Goal: Book appointment/travel/reservation

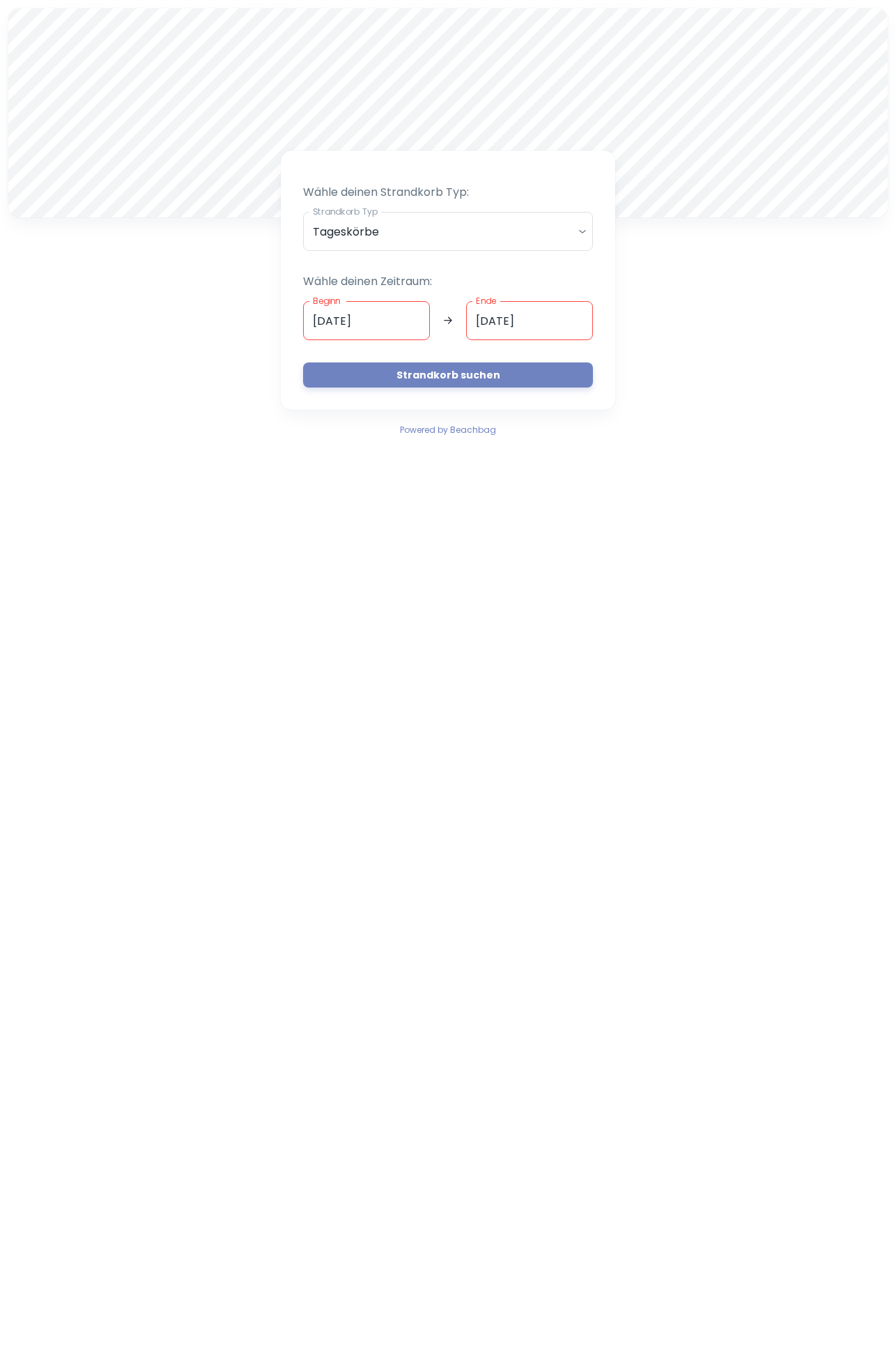
click at [400, 315] on input "[DATE]" at bounding box center [367, 320] width 127 height 39
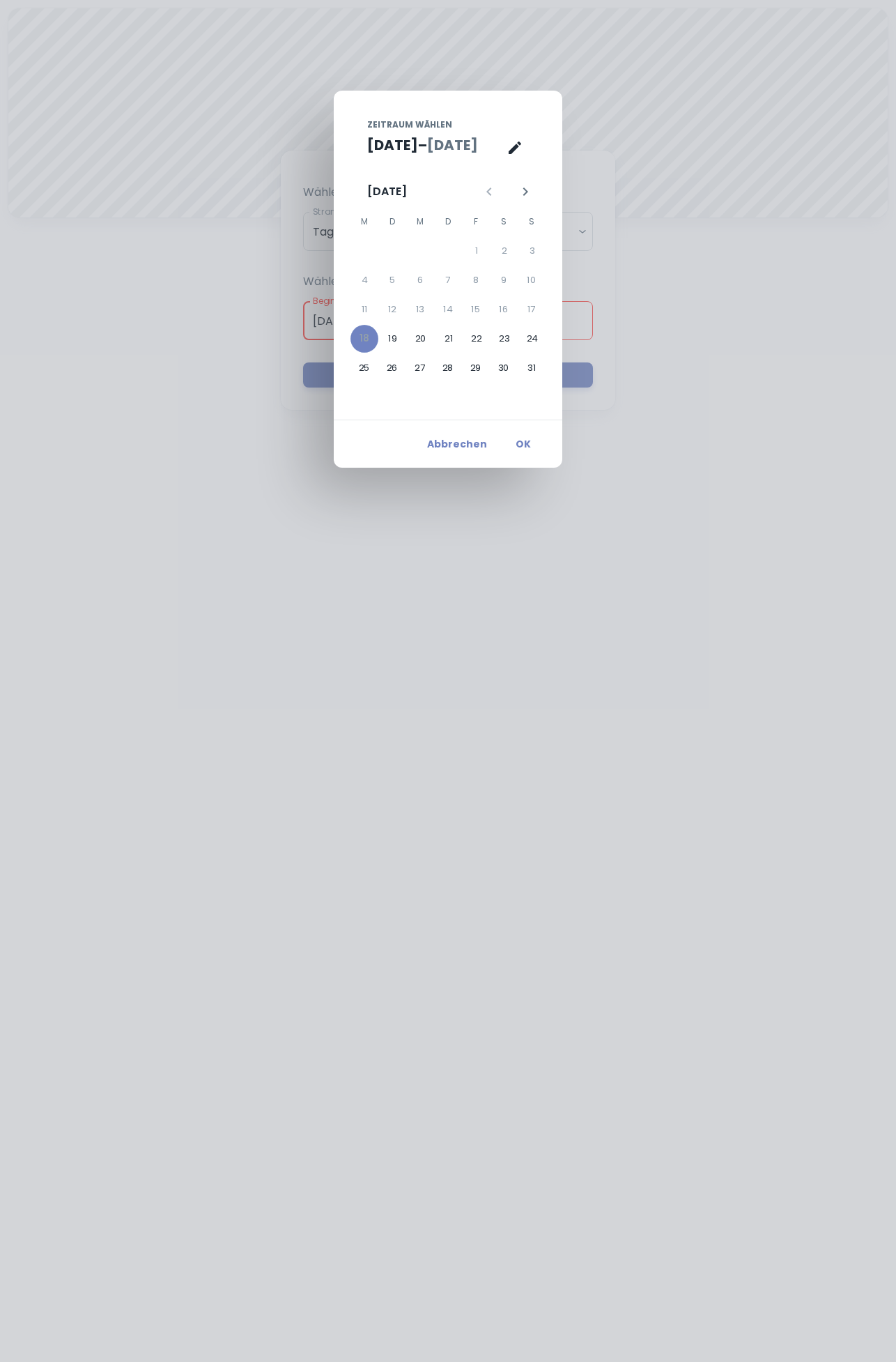
click at [529, 200] on button "Nächster Monat" at bounding box center [525, 191] width 24 height 24
click at [398, 368] on button "30" at bounding box center [392, 368] width 28 height 28
type input "[DATE]"
click at [525, 439] on button "OK" at bounding box center [523, 444] width 45 height 25
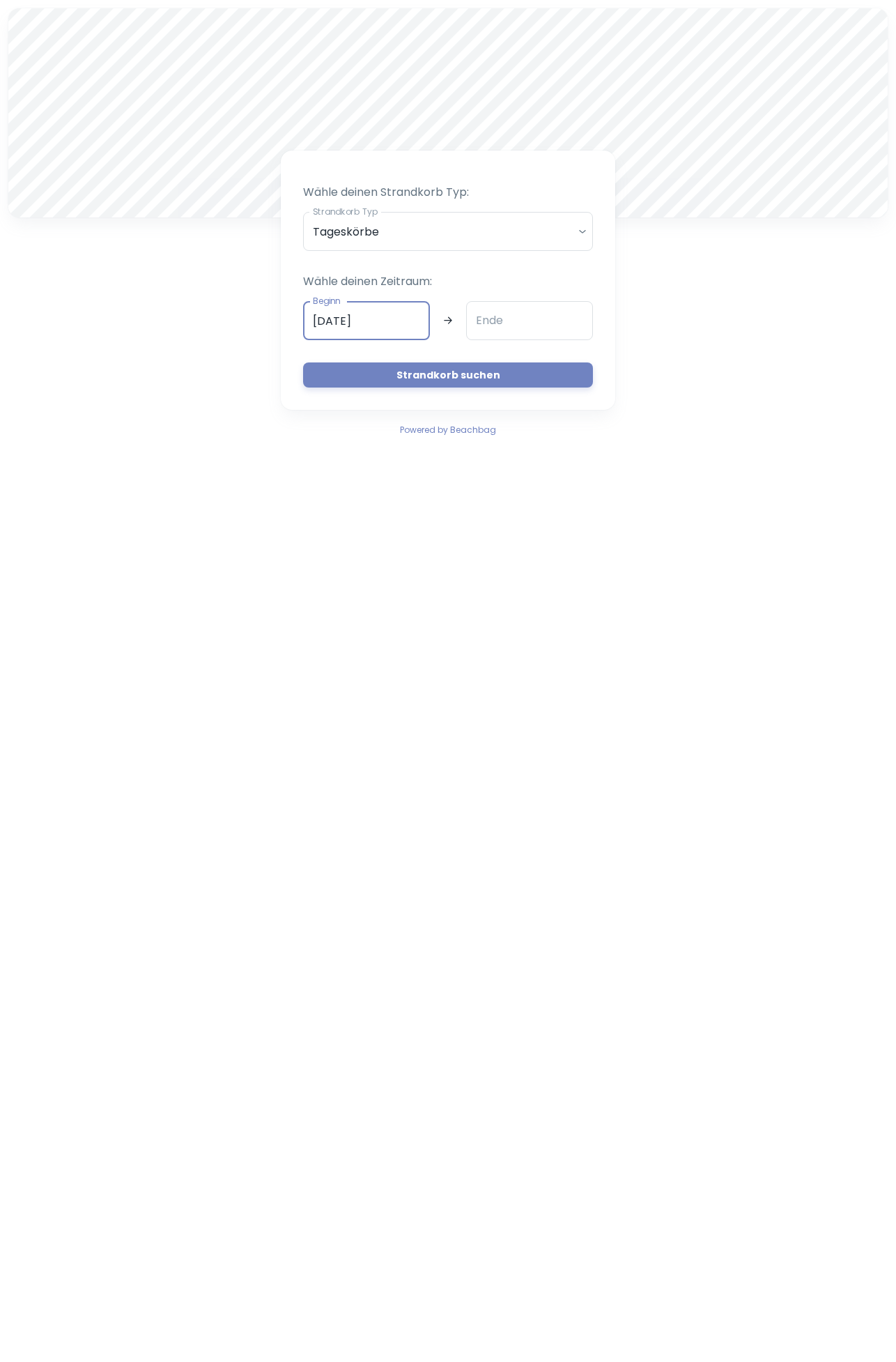
click at [552, 321] on input "Ende" at bounding box center [530, 320] width 127 height 39
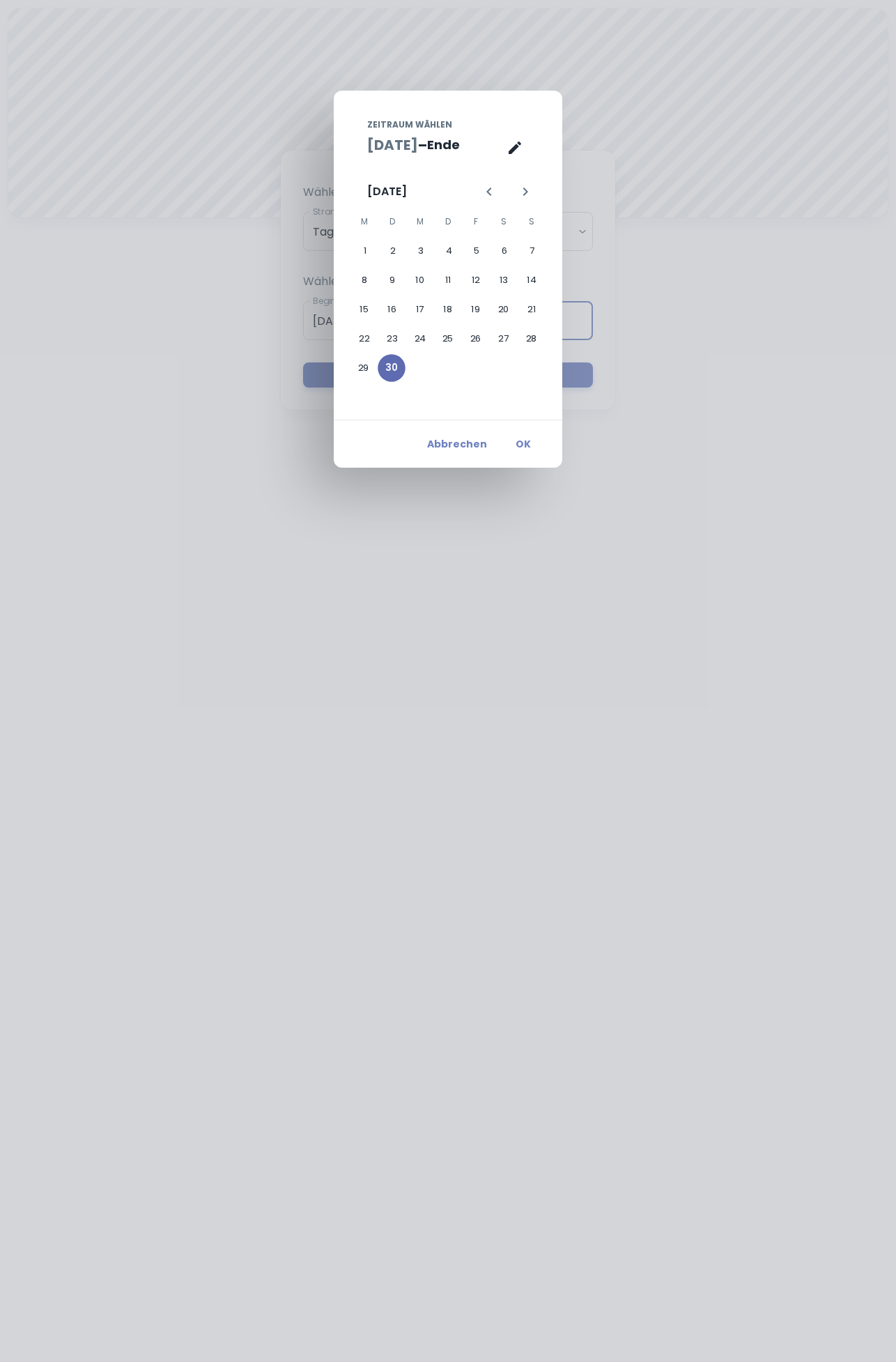
click at [392, 370] on button "30" at bounding box center [392, 368] width 28 height 28
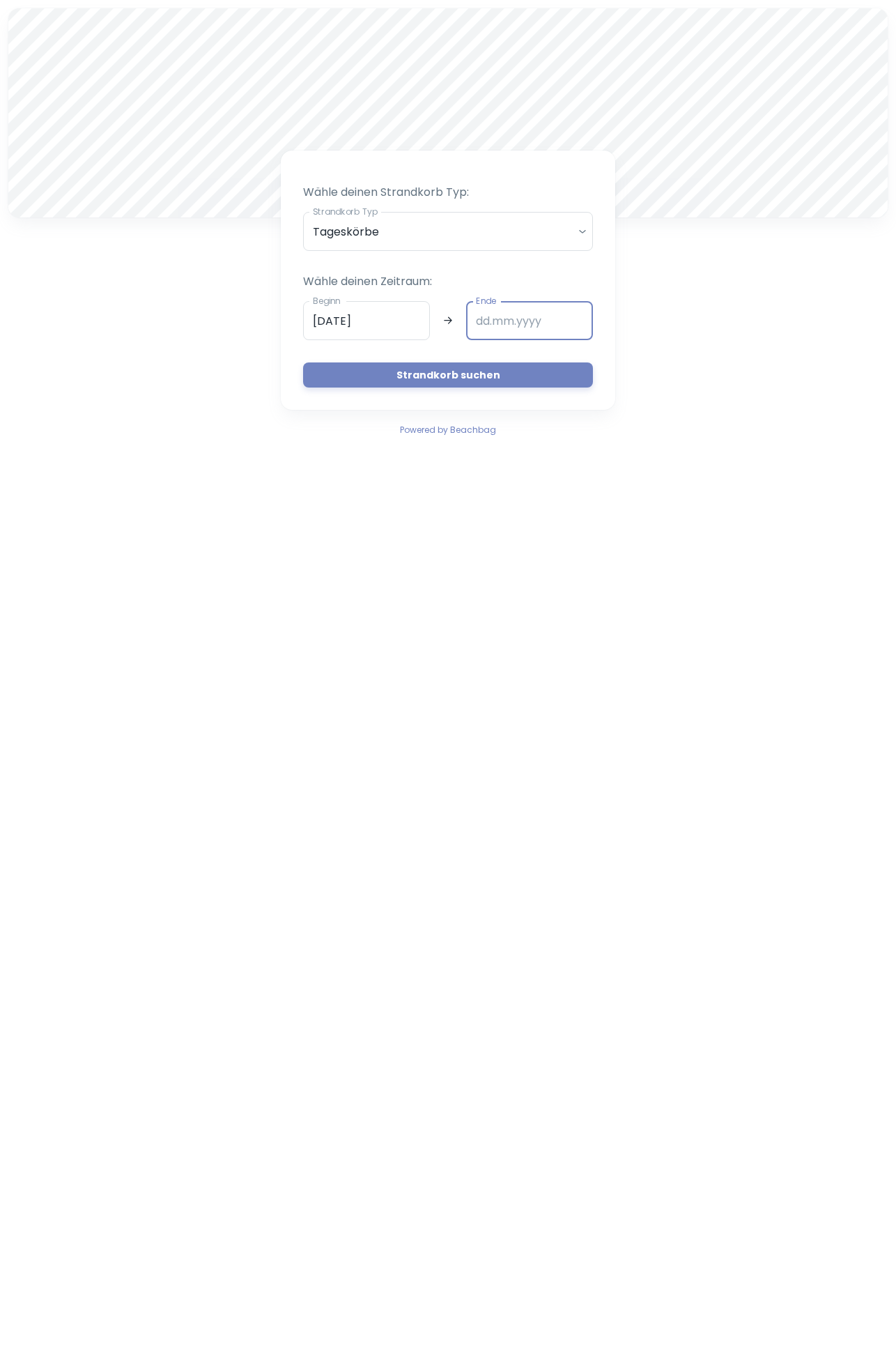
type input "[DATE]"
click at [529, 378] on button "Strandkorb suchen" at bounding box center [448, 375] width 290 height 25
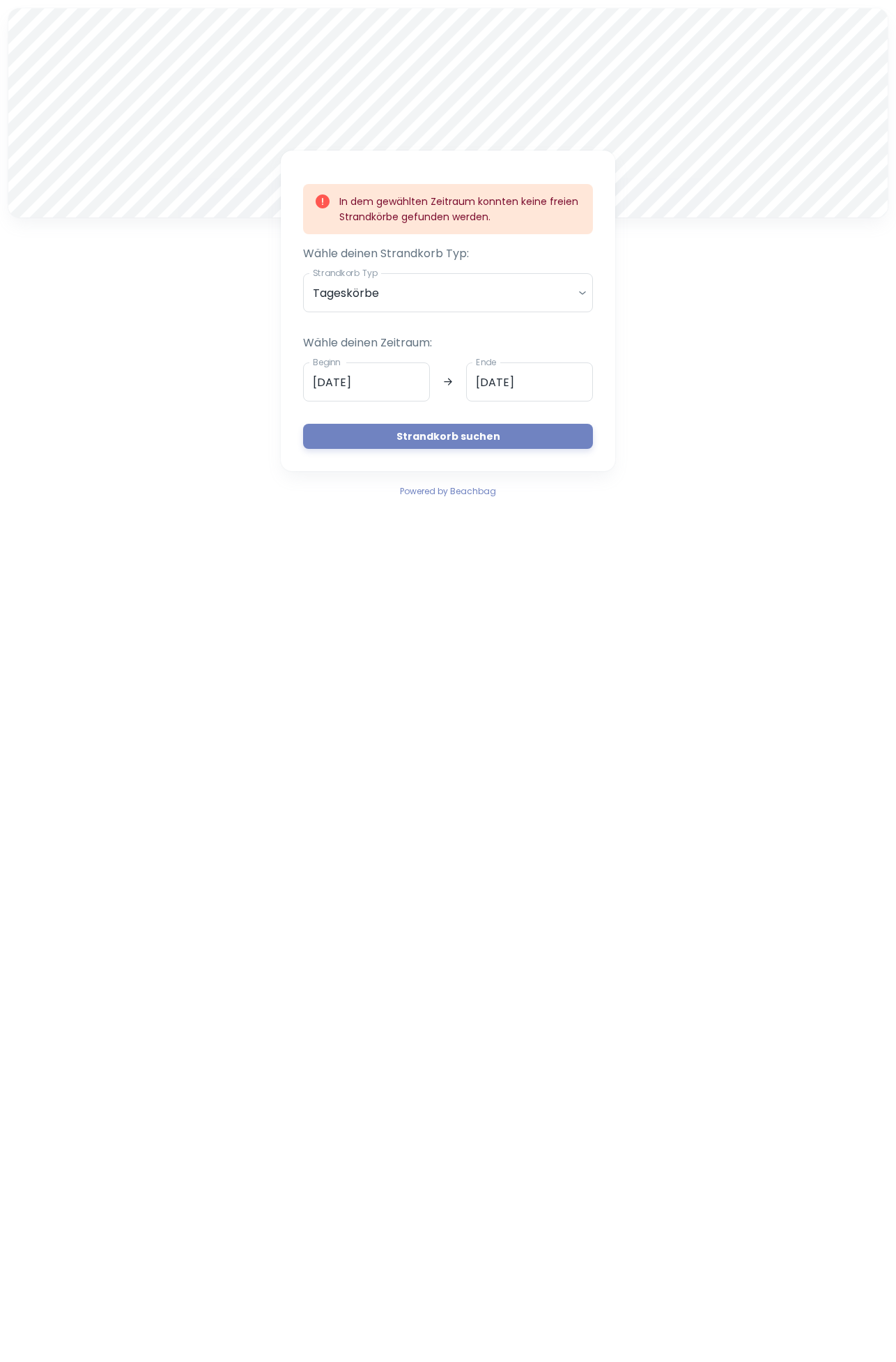
click at [412, 377] on input "[DATE]" at bounding box center [367, 382] width 127 height 39
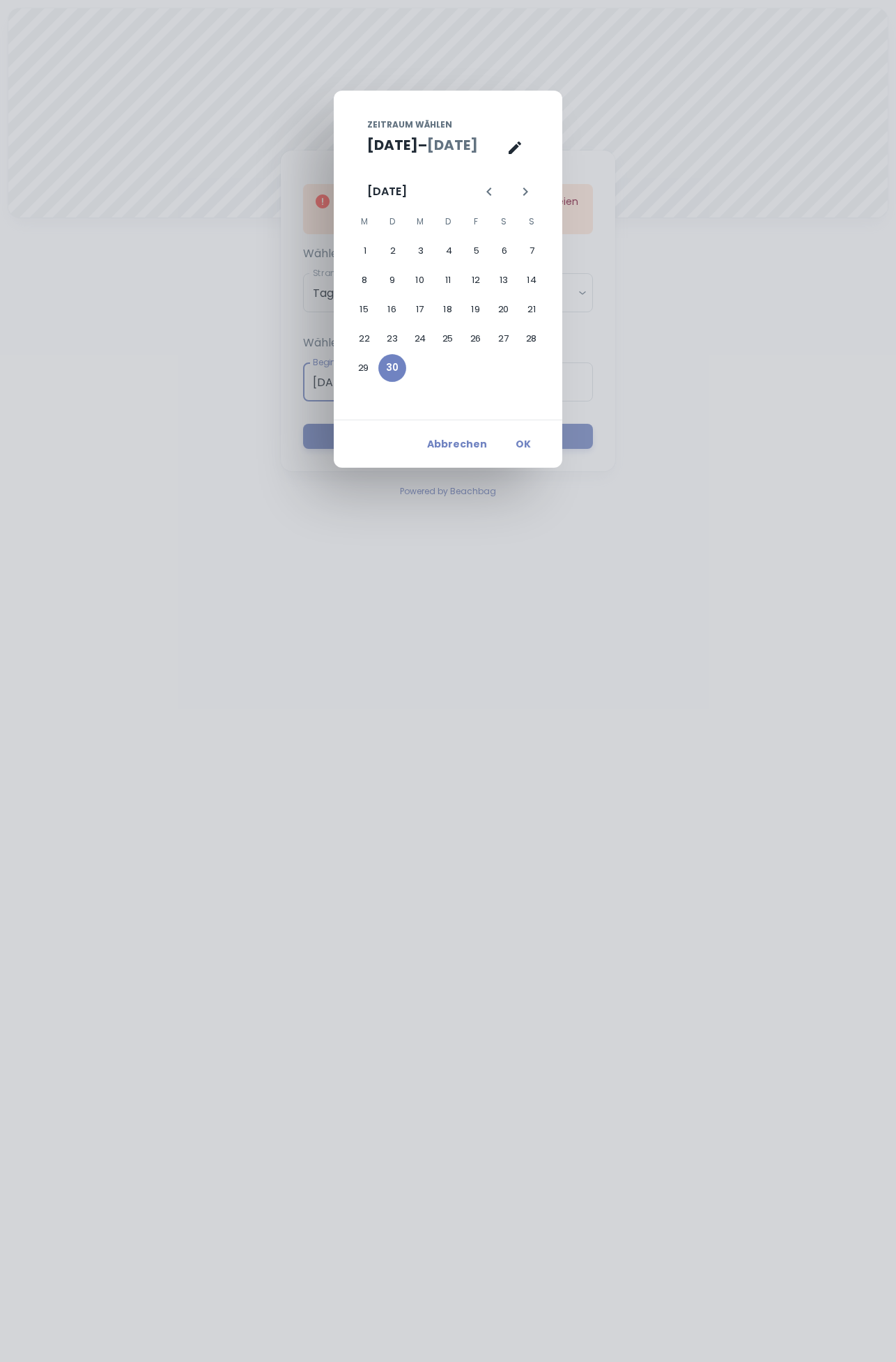
click at [493, 186] on icon "Letzter Monat" at bounding box center [489, 191] width 16 height 16
click at [455, 363] on button "28" at bounding box center [448, 368] width 28 height 28
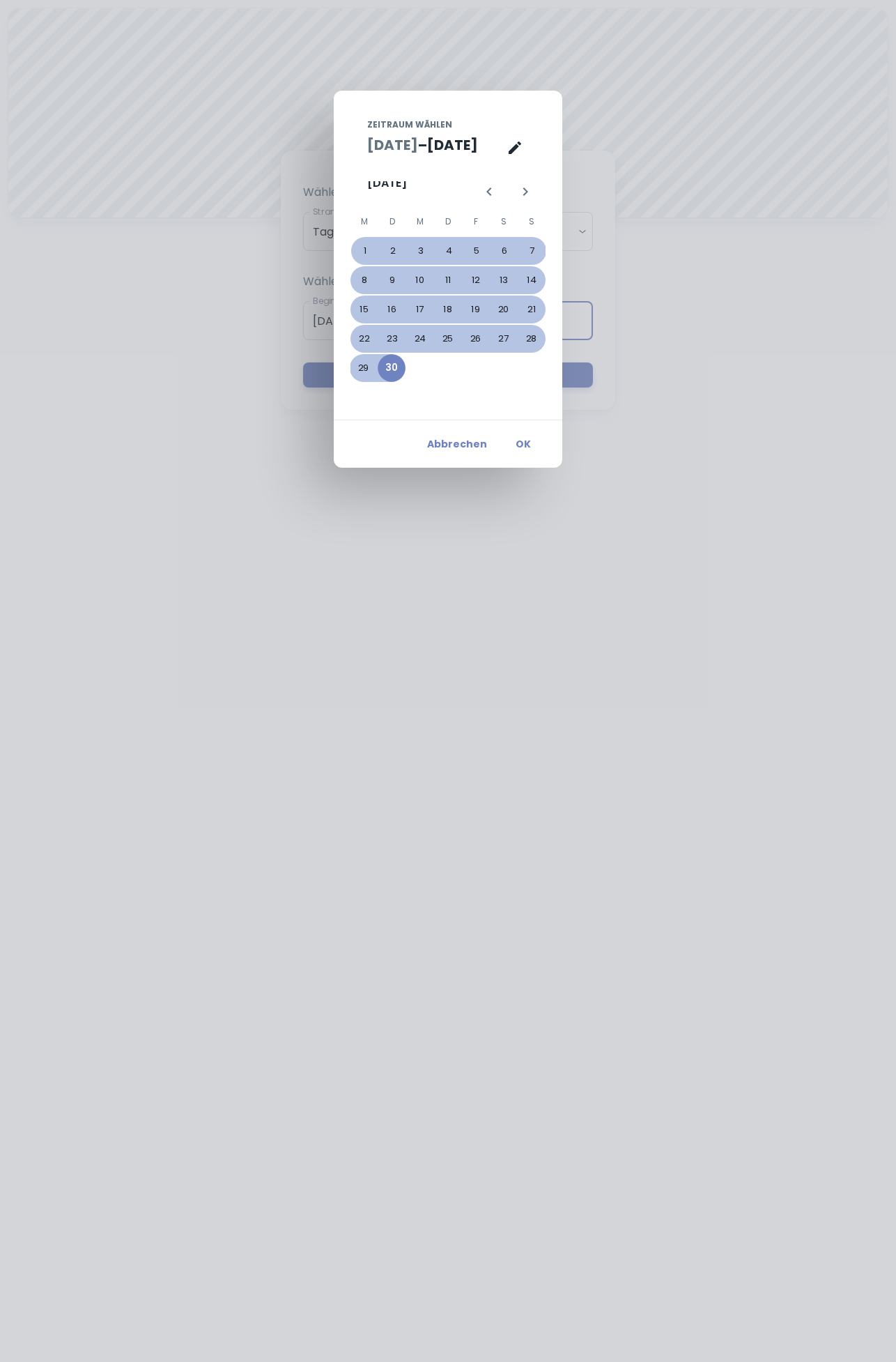
type input "[DATE]"
click at [532, 439] on button "OK" at bounding box center [523, 444] width 45 height 25
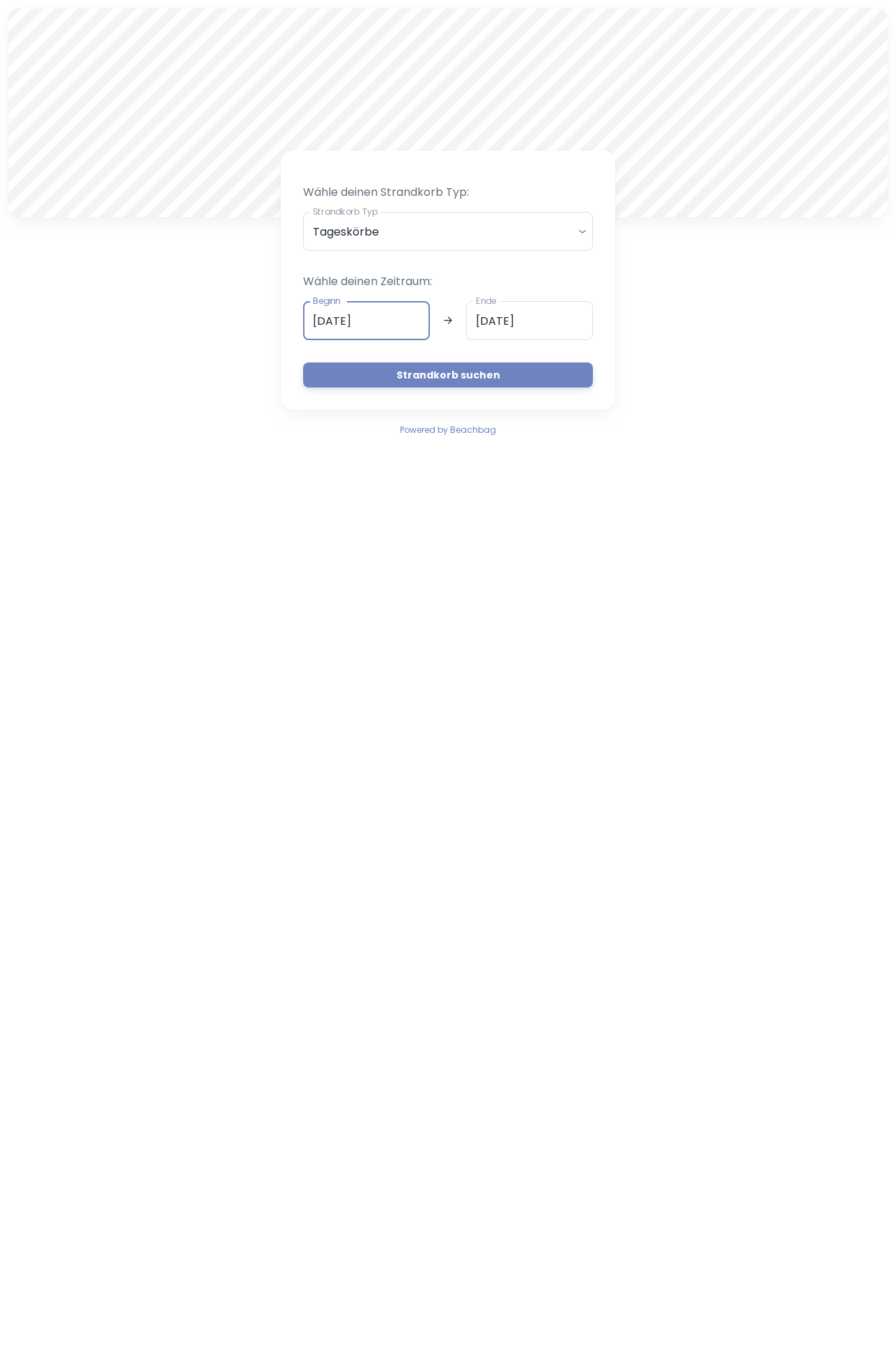
click at [534, 322] on input "[DATE]" at bounding box center [530, 320] width 127 height 39
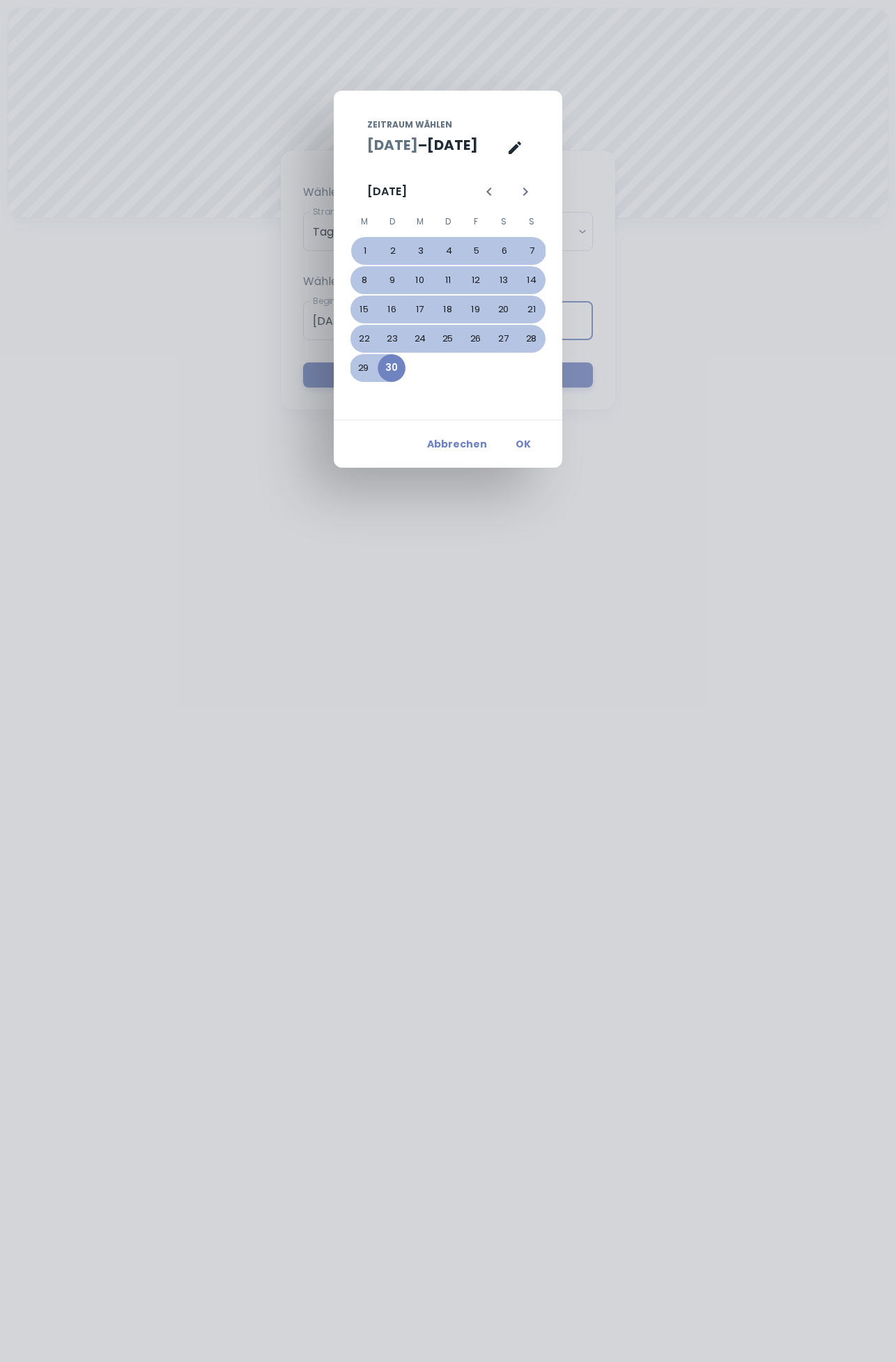
click at [487, 190] on icon "Letzter Monat" at bounding box center [489, 191] width 16 height 16
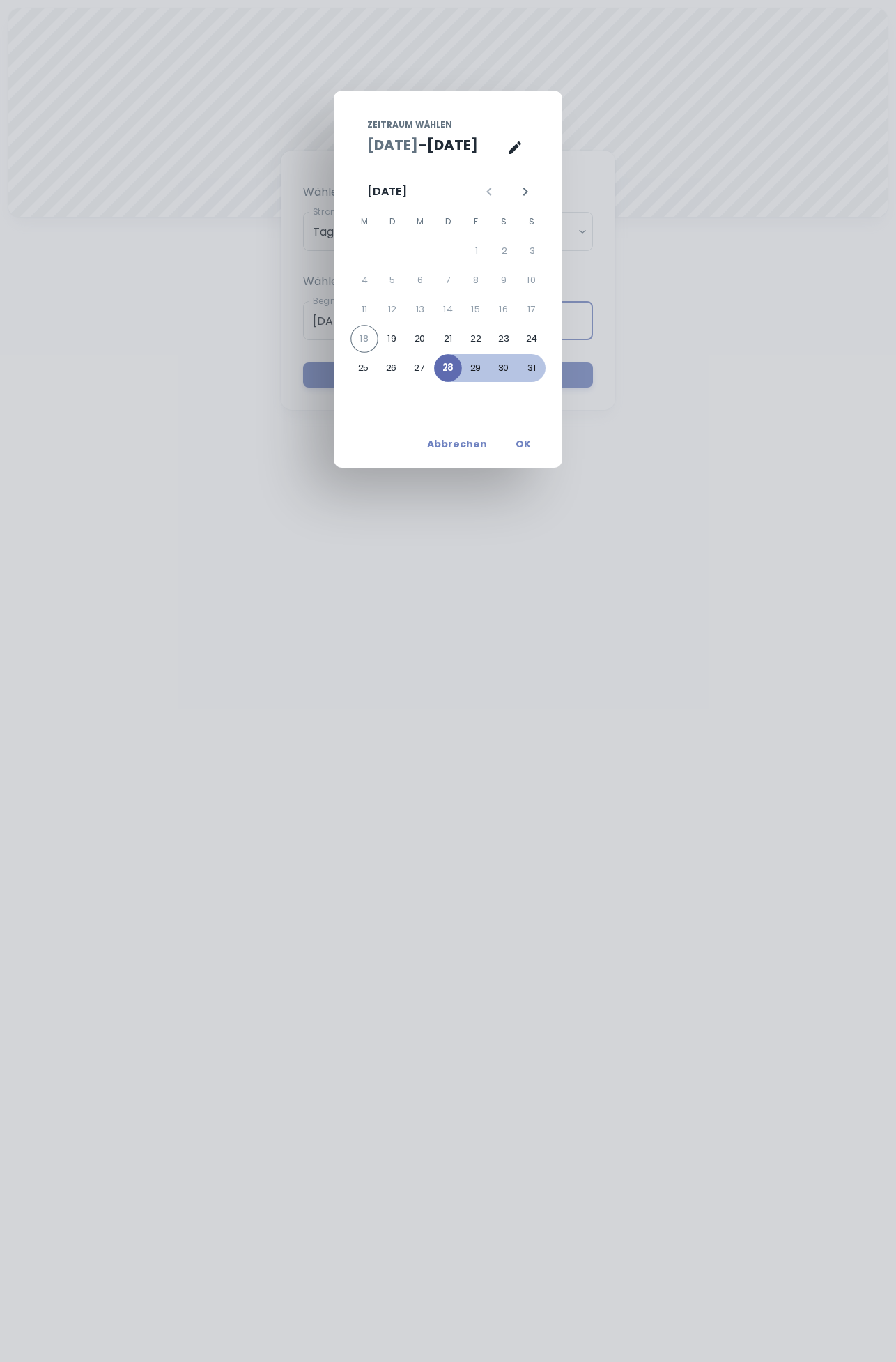
click at [451, 366] on button "28" at bounding box center [448, 368] width 28 height 28
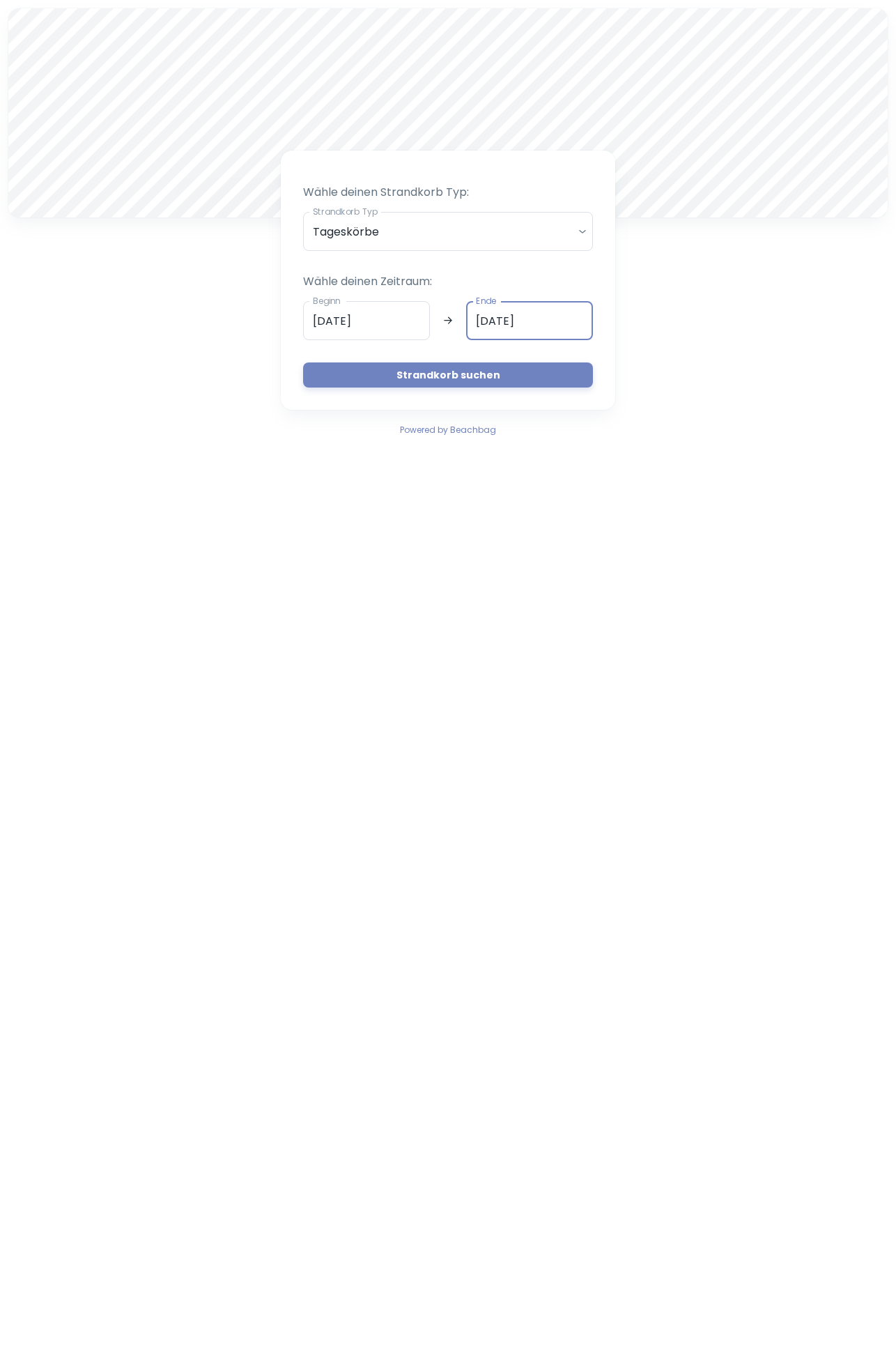
type input "[DATE]"
click at [495, 374] on button "Strandkorb suchen" at bounding box center [448, 375] width 290 height 25
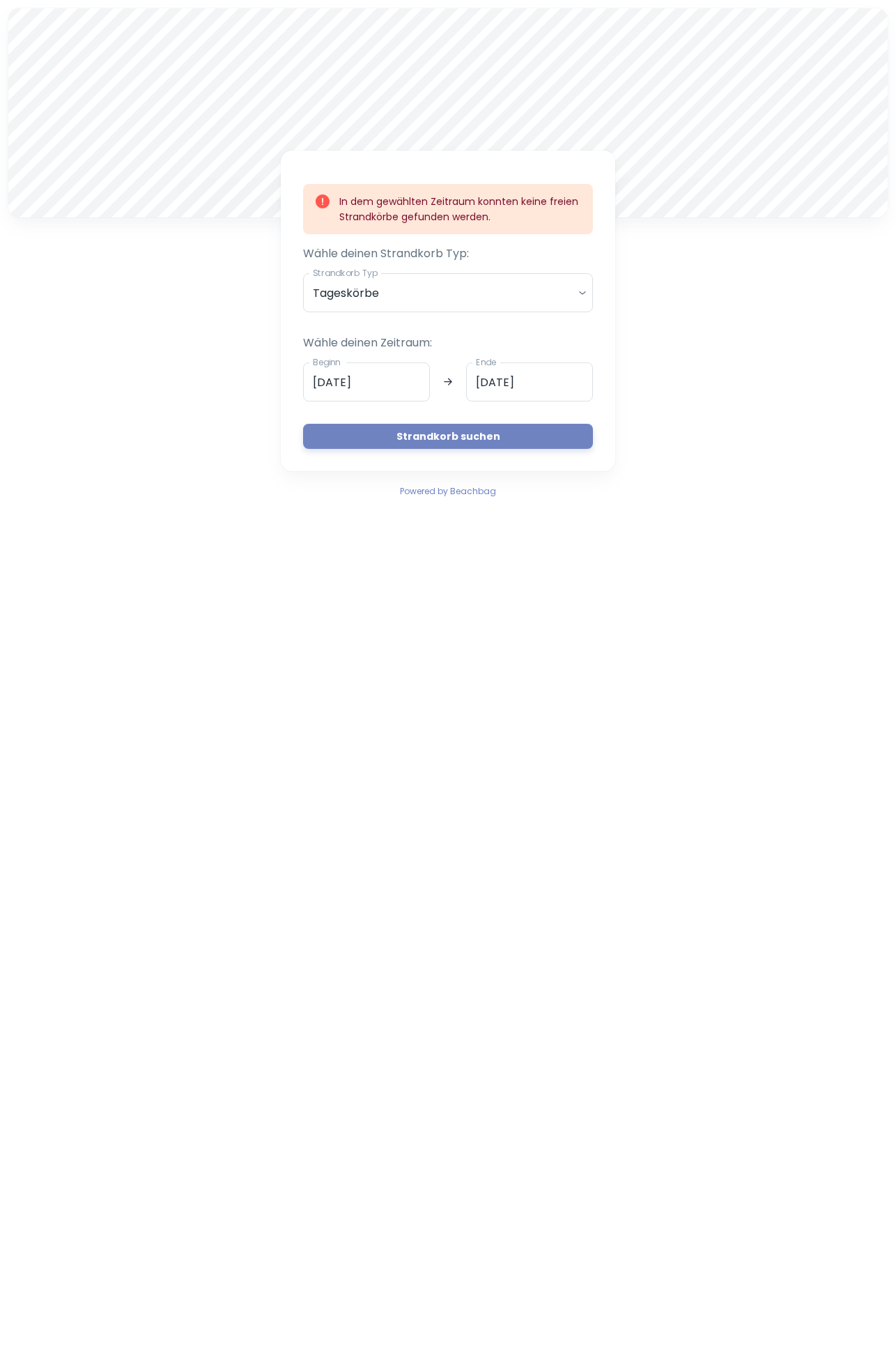
click at [570, 294] on body "A In dem gewählten Zeitraum konnten keine freien Strandkörbe gefunden werden. W…" at bounding box center [448, 681] width 896 height 1362
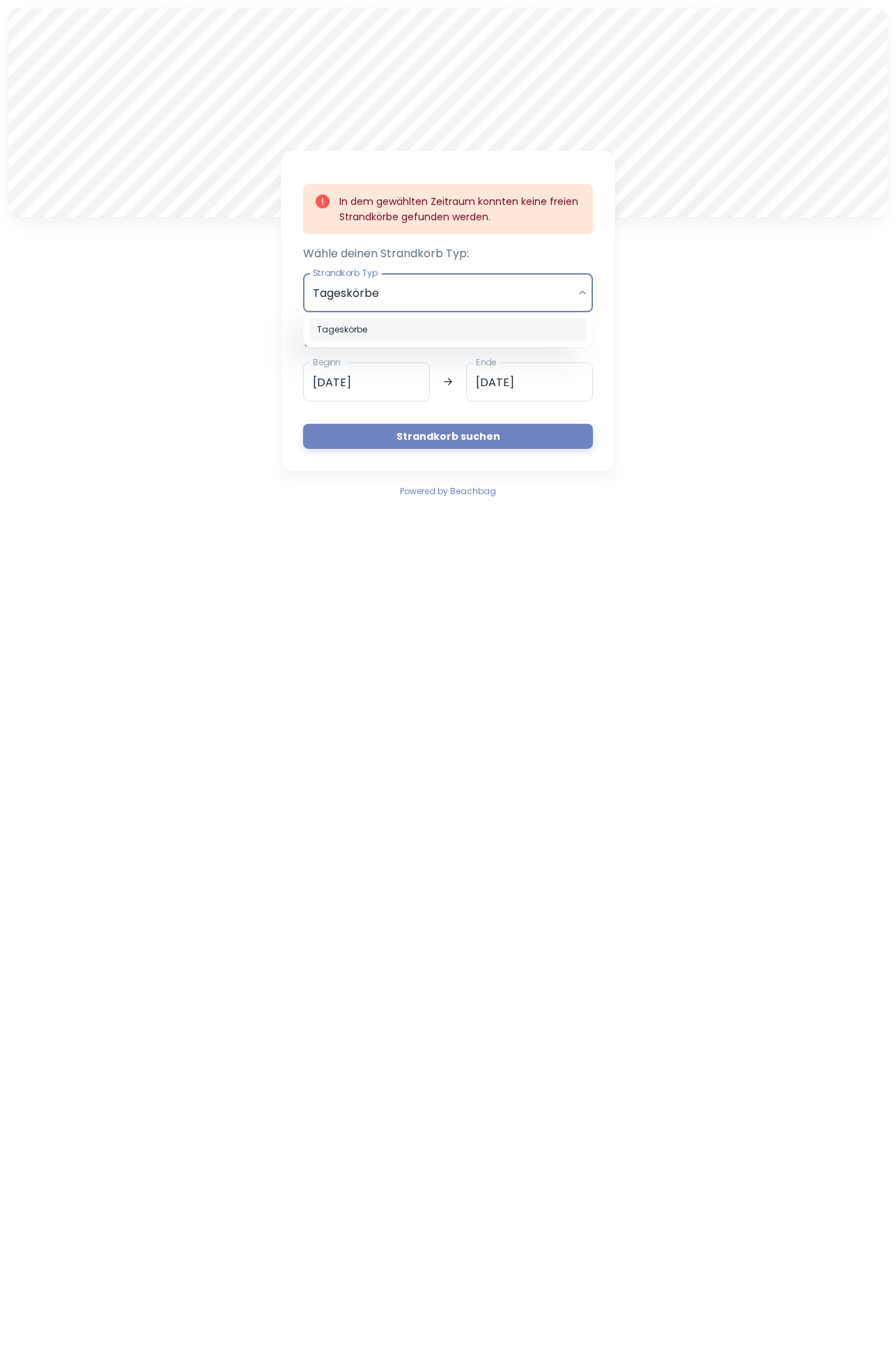
click at [584, 289] on div at bounding box center [448, 681] width 896 height 1362
click at [413, 387] on input "[DATE]" at bounding box center [367, 382] width 127 height 39
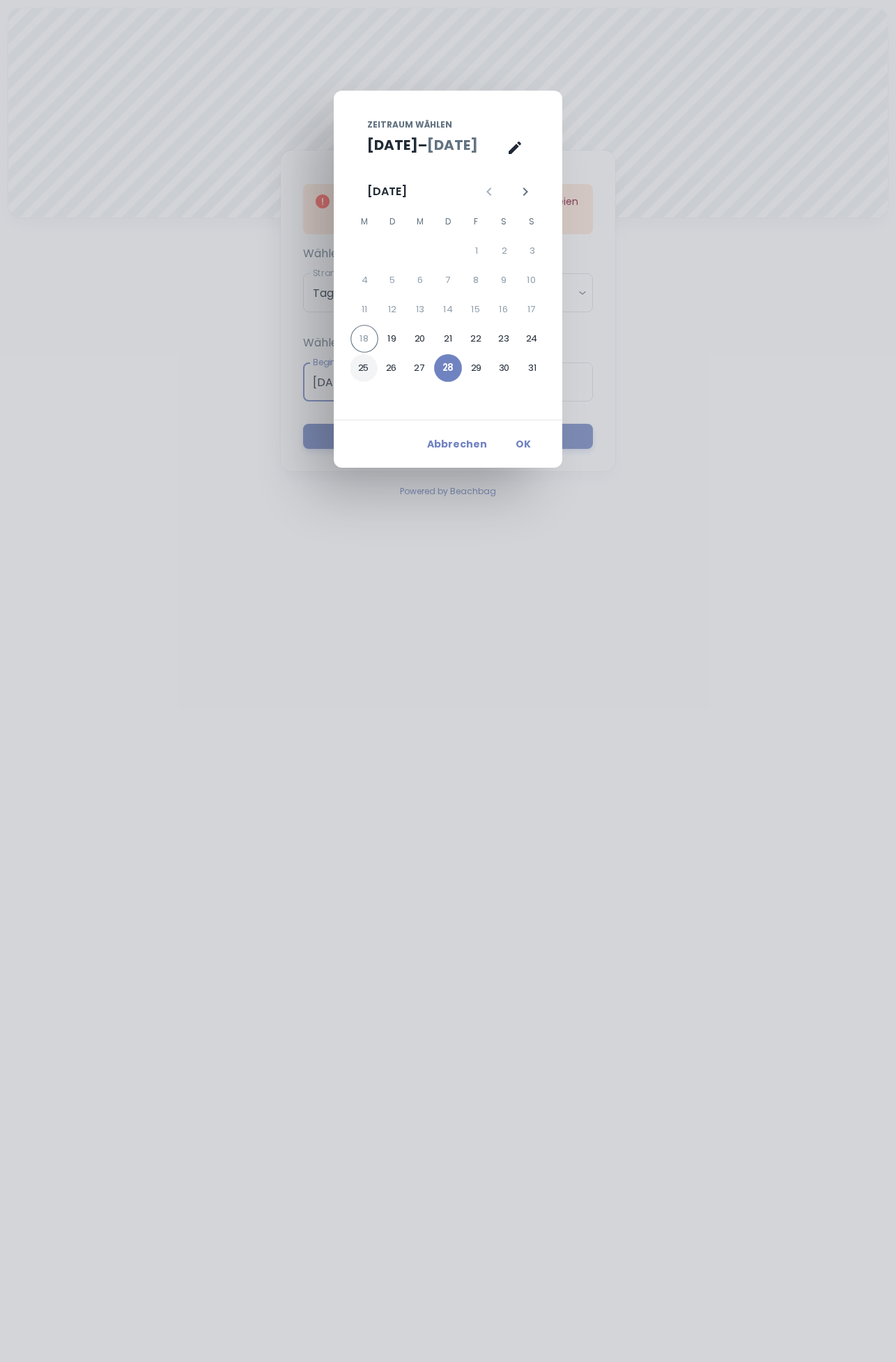
click at [370, 369] on button "25" at bounding box center [364, 368] width 28 height 28
type input "[DATE]"
click at [513, 443] on button "OK" at bounding box center [523, 444] width 45 height 25
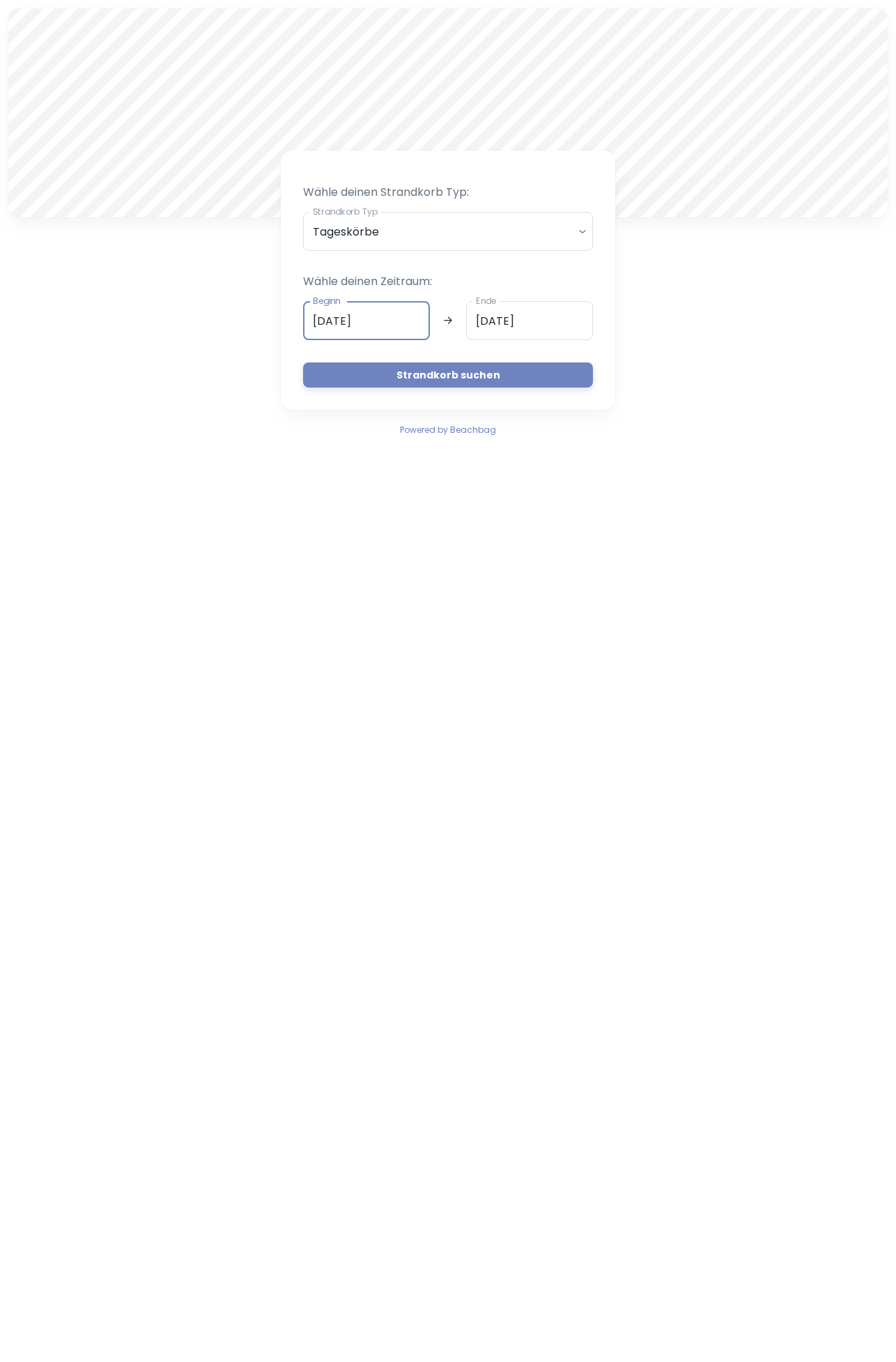
click at [554, 377] on button "Strandkorb suchen" at bounding box center [448, 375] width 290 height 25
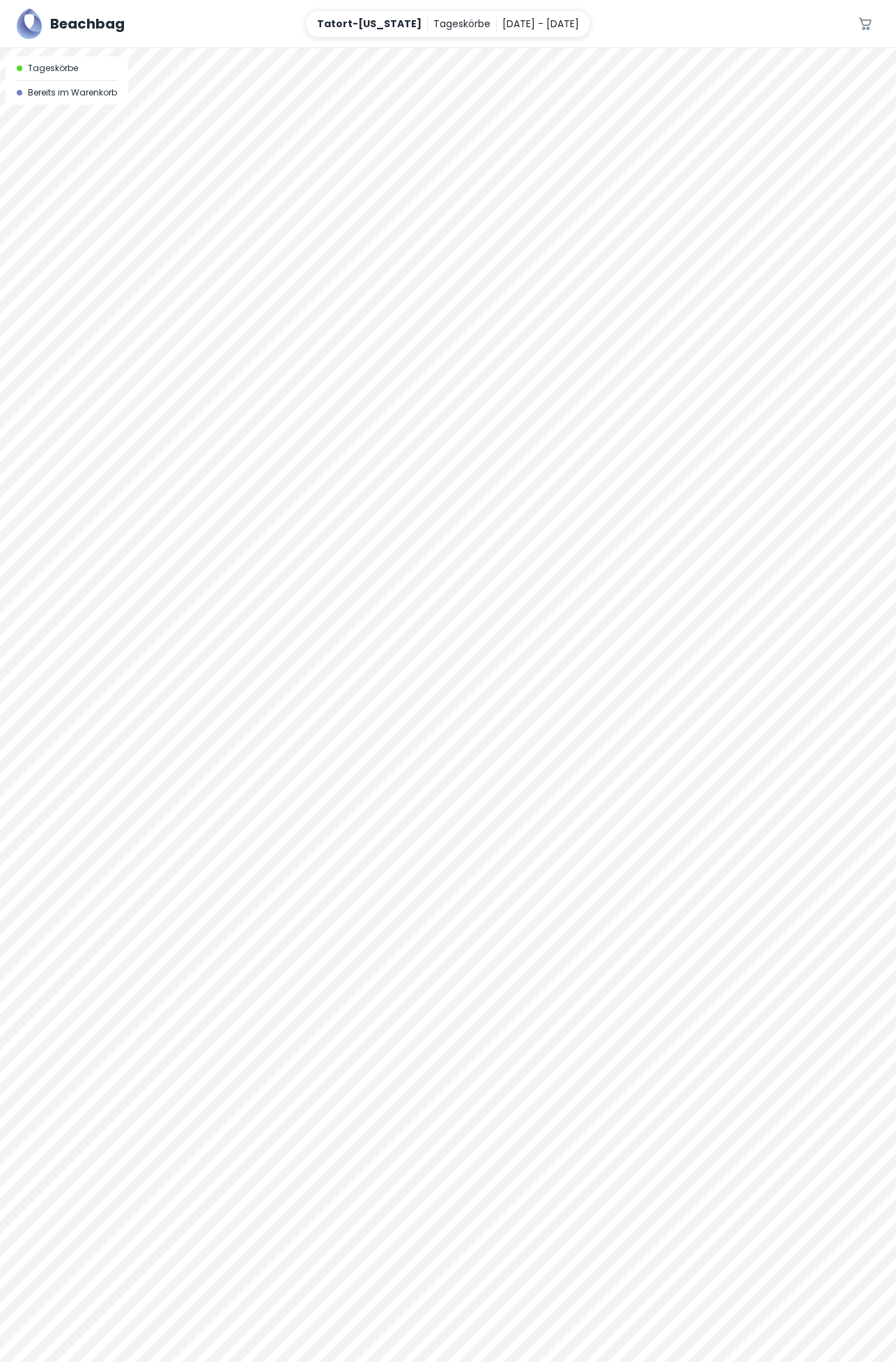
click at [753, 190] on div at bounding box center [448, 705] width 896 height 1314
